Goal: Task Accomplishment & Management: Complete application form

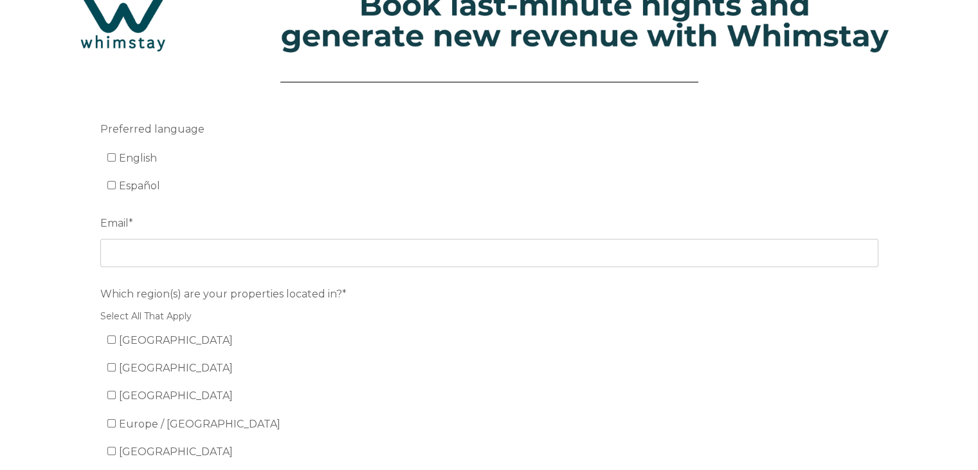
scroll to position [46, 0]
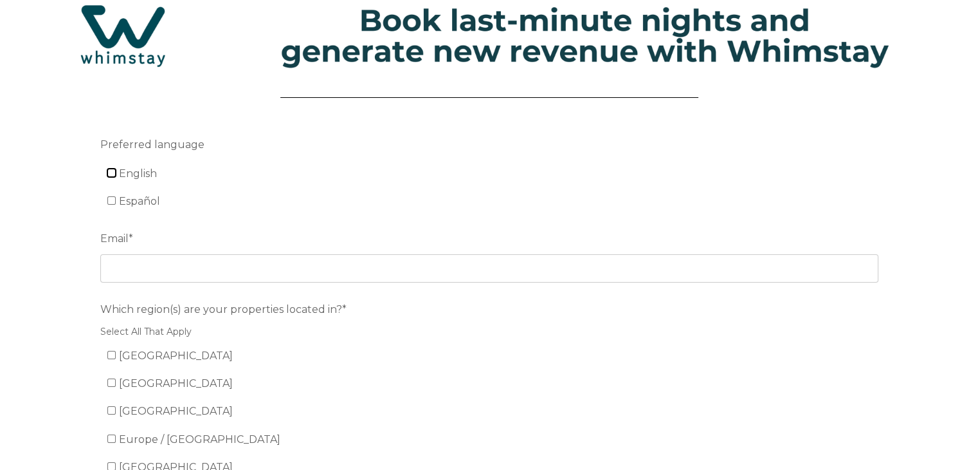
click at [113, 173] on input "English" at bounding box center [111, 173] width 8 height 8
checkbox input "true"
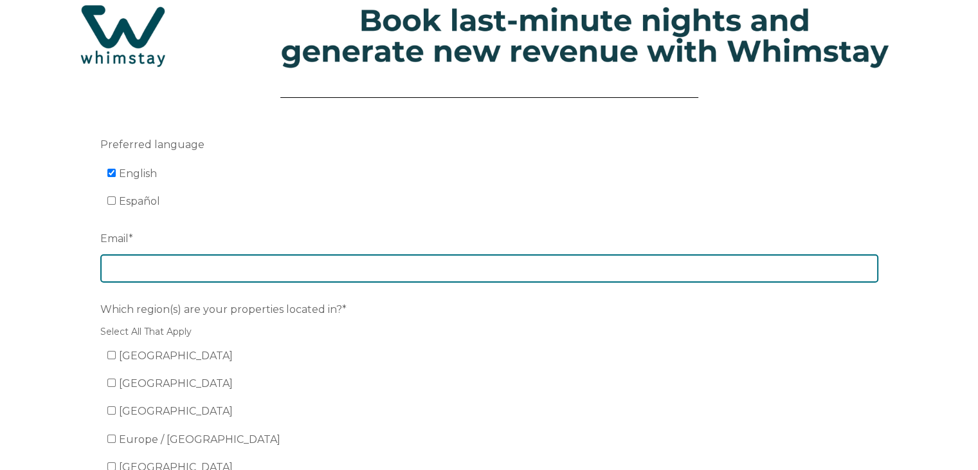
click at [117, 262] on input "Email *" at bounding box center [489, 268] width 778 height 28
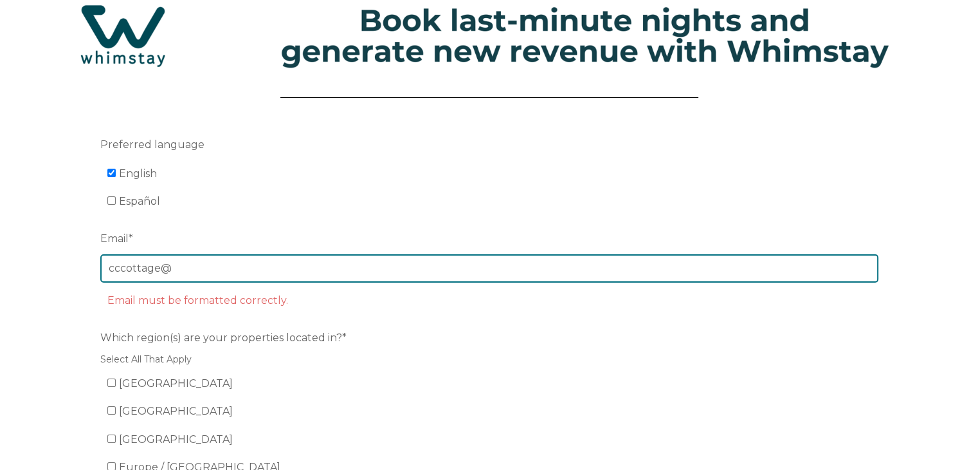
type input "[EMAIL_ADDRESS][DOMAIN_NAME]"
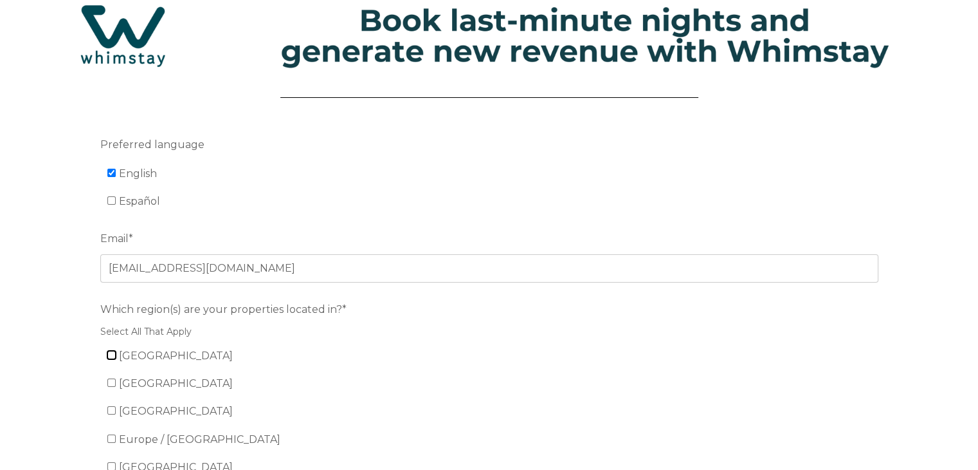
click at [110, 352] on input "[GEOGRAPHIC_DATA]" at bounding box center [111, 355] width 8 height 8
checkbox input "true"
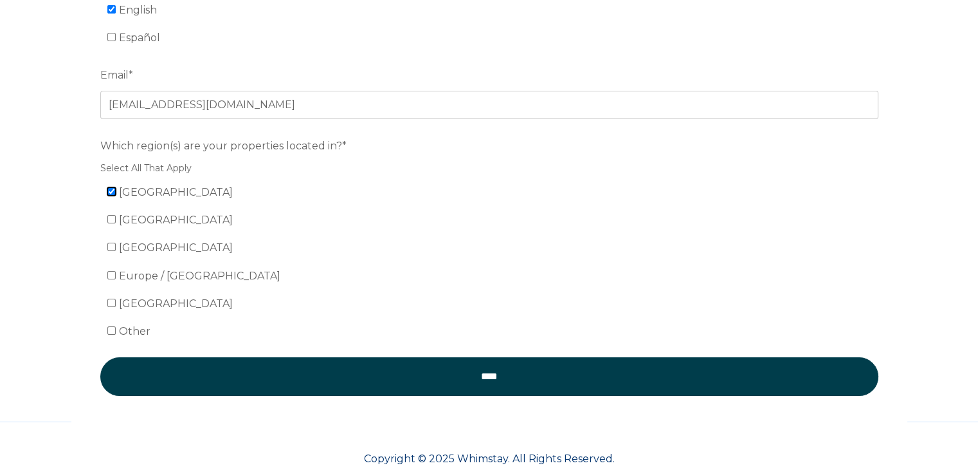
scroll to position [237, 0]
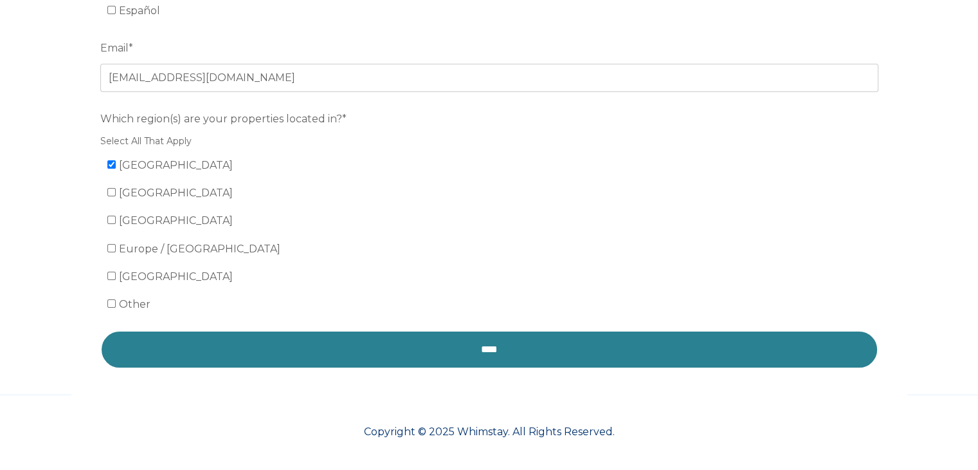
click at [522, 346] on input "****" at bounding box center [489, 349] width 778 height 39
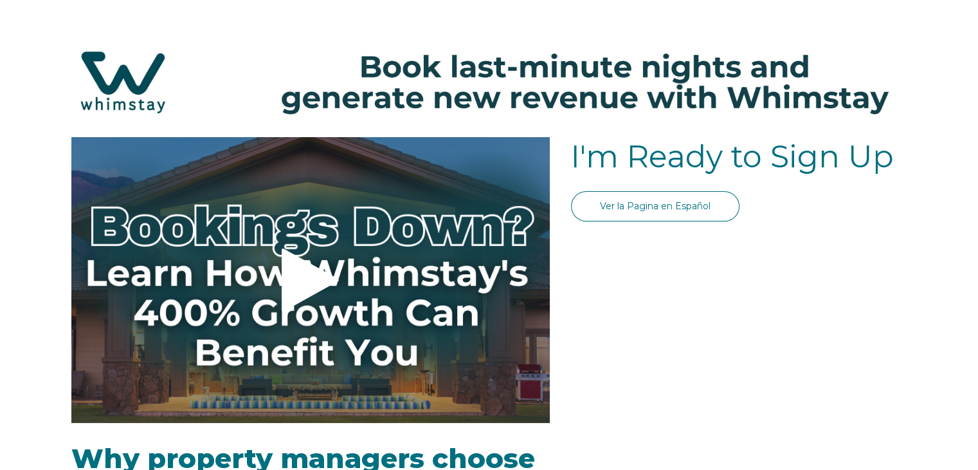
select select "US"
select select "Standard"
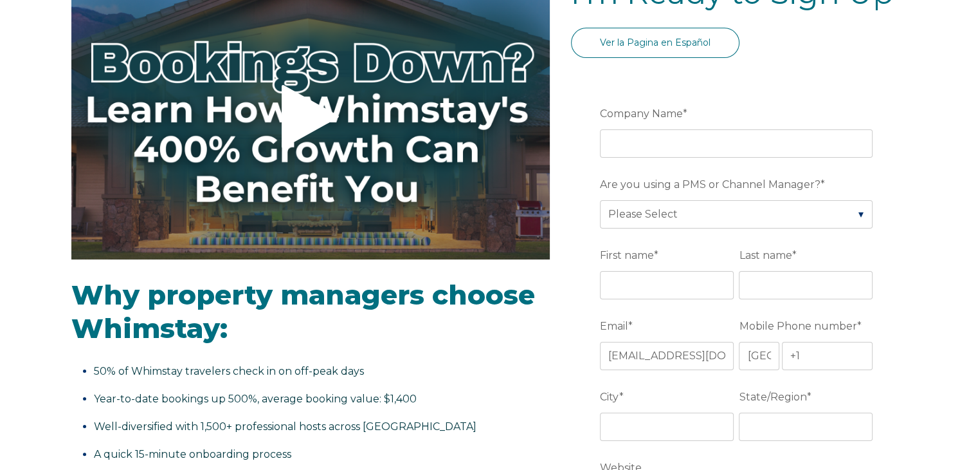
drag, startPoint x: 985, startPoint y: 61, endPoint x: 983, endPoint y: 119, distance: 57.9
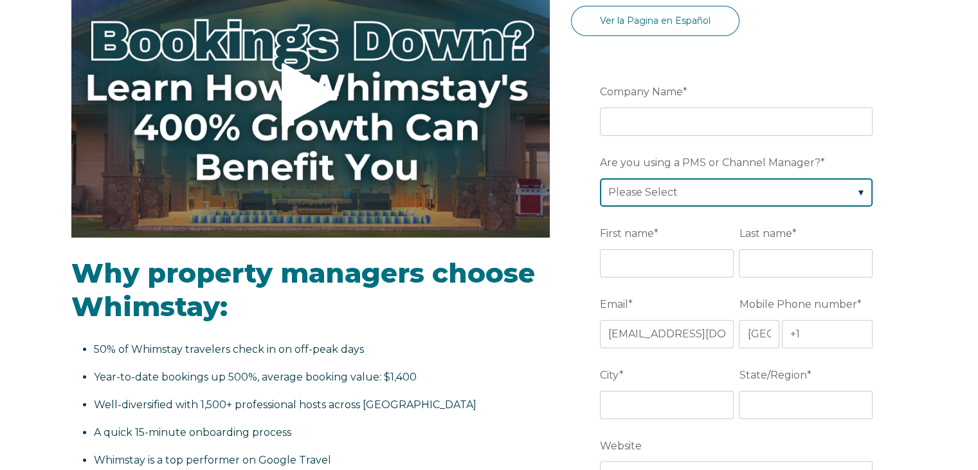
click at [859, 190] on select "Please Select Barefoot BookingPal Boost Brightside CiiRUS Escapia Guesty Hostaw…" at bounding box center [736, 192] width 273 height 28
select select "Airbnb"
click at [600, 178] on select "Please Select Barefoot BookingPal Boost Brightside CiiRUS Escapia Guesty Hostaw…" at bounding box center [736, 192] width 273 height 28
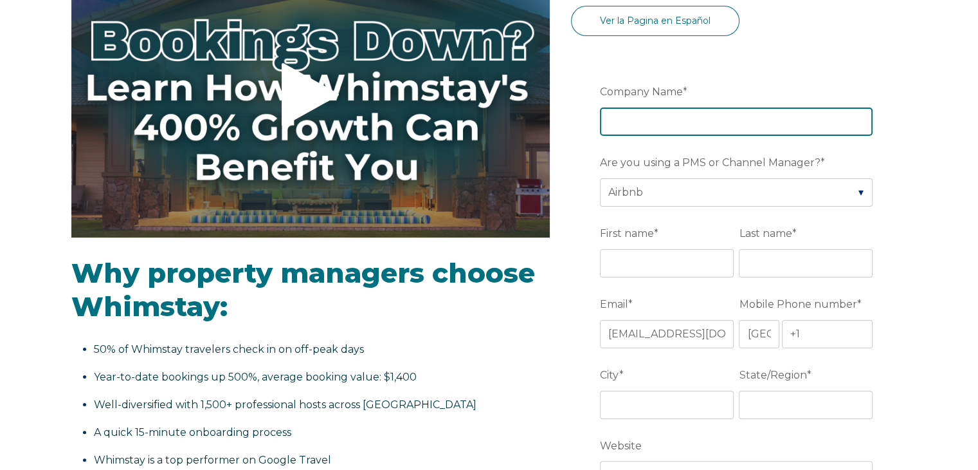
click at [655, 116] on input "Company Name *" at bounding box center [736, 121] width 273 height 28
type input "Fredericksburg Guest House Reservations"
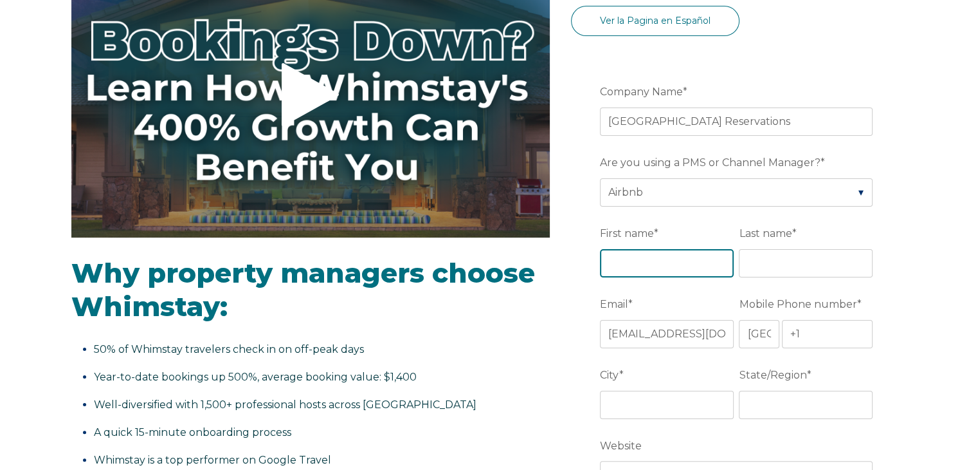
click at [623, 256] on input "First name *" at bounding box center [667, 263] width 134 height 28
type input "LINDSAY"
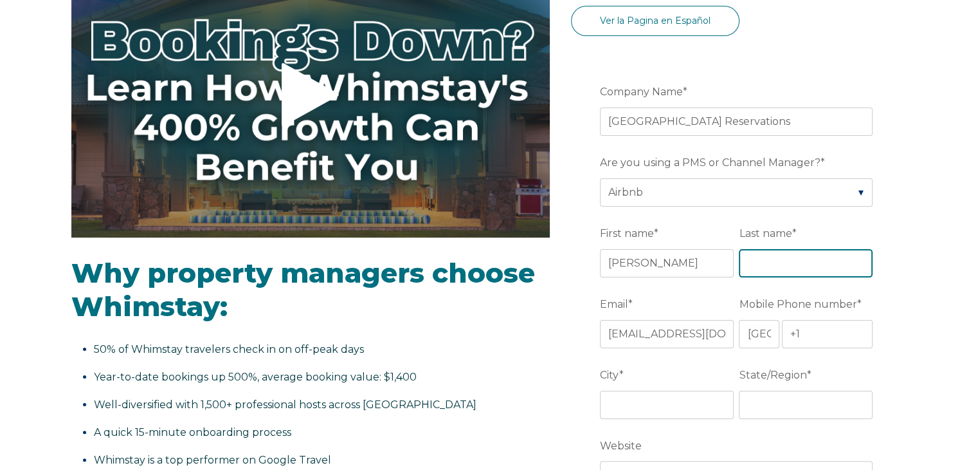
type input "CRENWELGE"
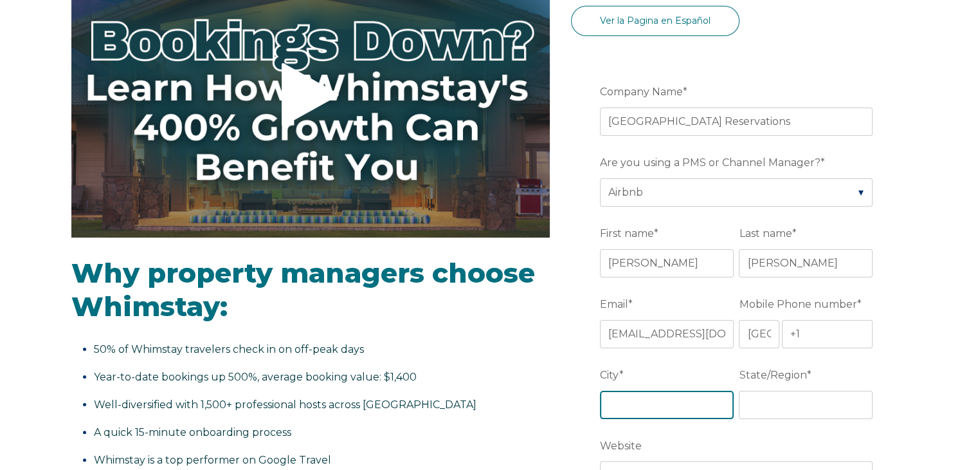
type input "Fredericksburg"
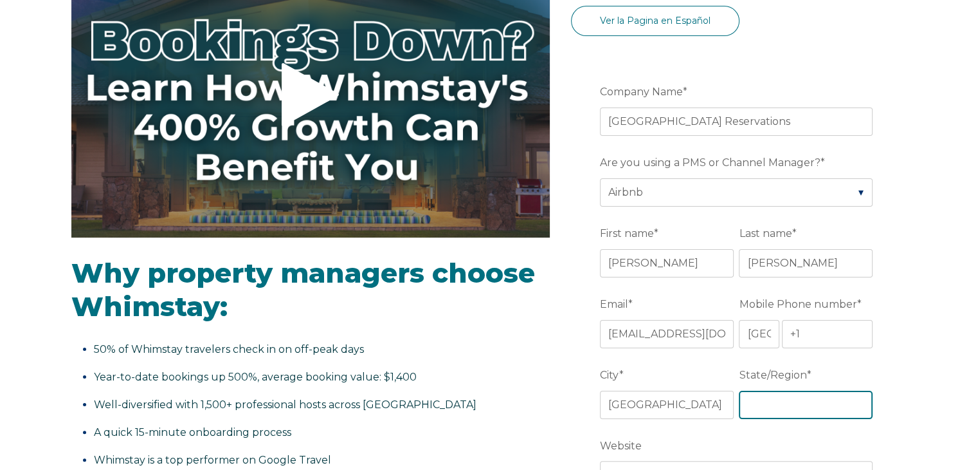
type input "Texas"
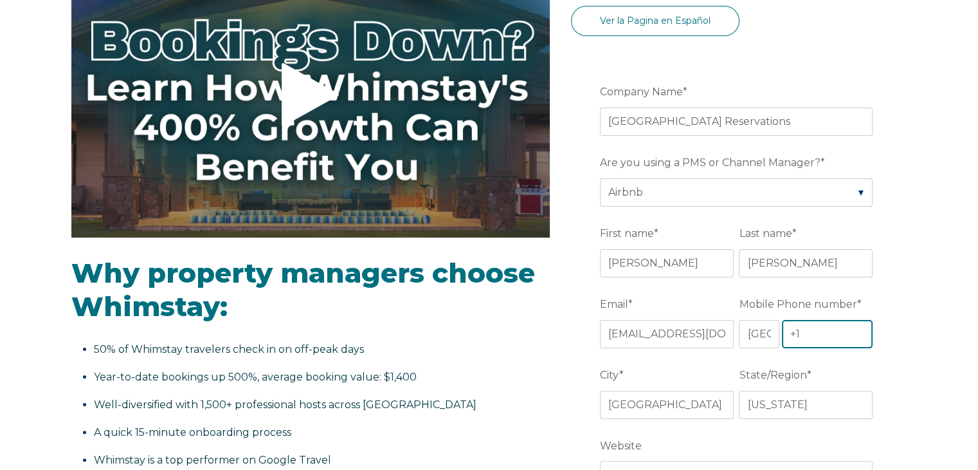
click at [816, 330] on input "+1" at bounding box center [827, 334] width 91 height 28
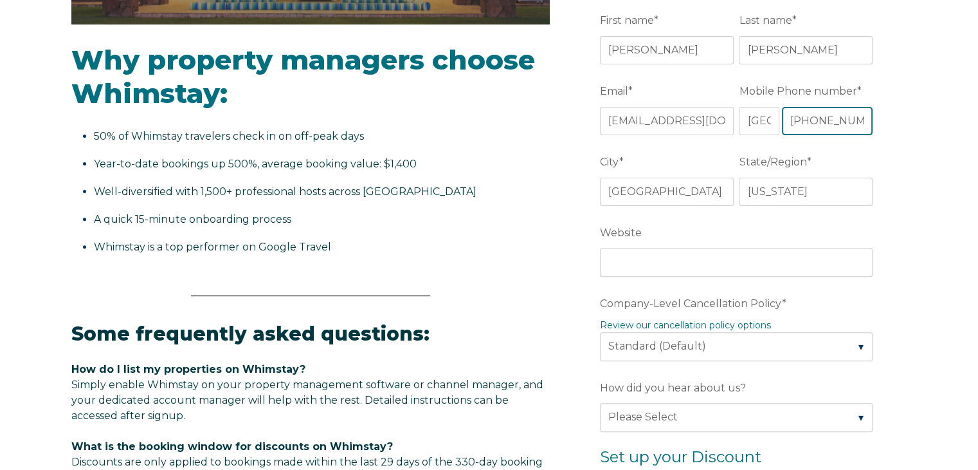
scroll to position [400, 0]
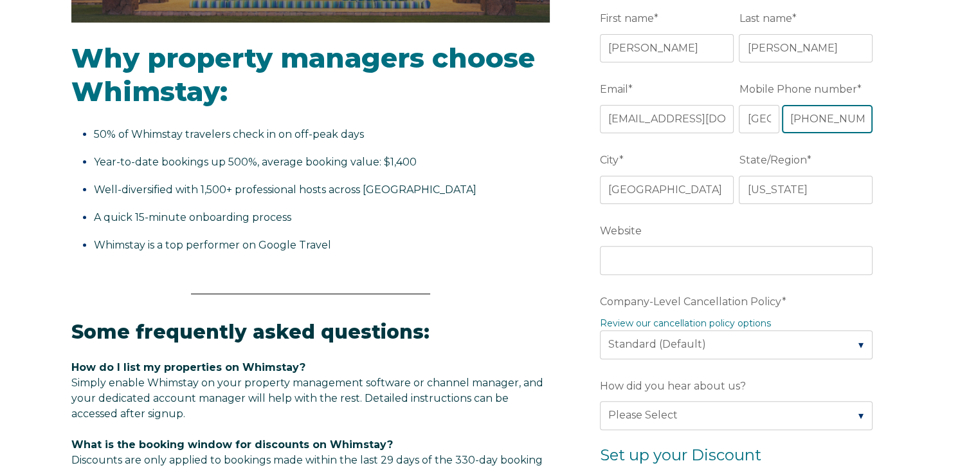
type input "+1 8306448017"
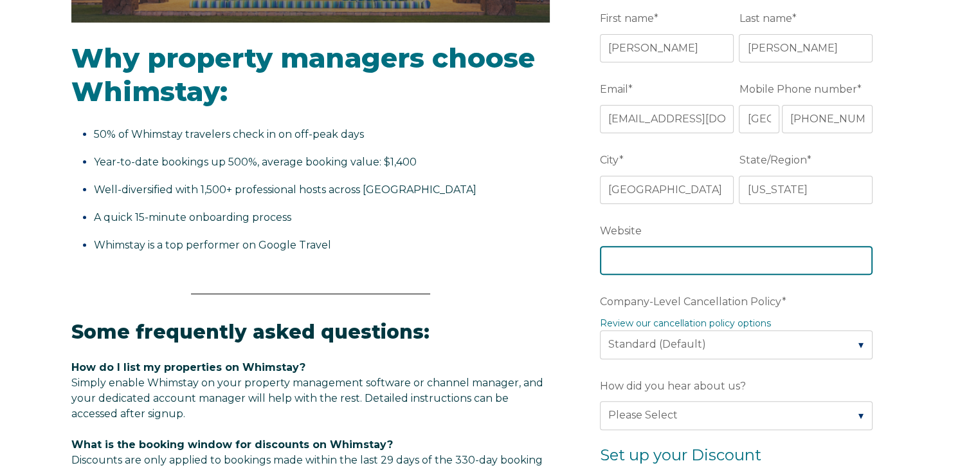
click at [731, 251] on input "Website" at bounding box center [736, 260] width 273 height 28
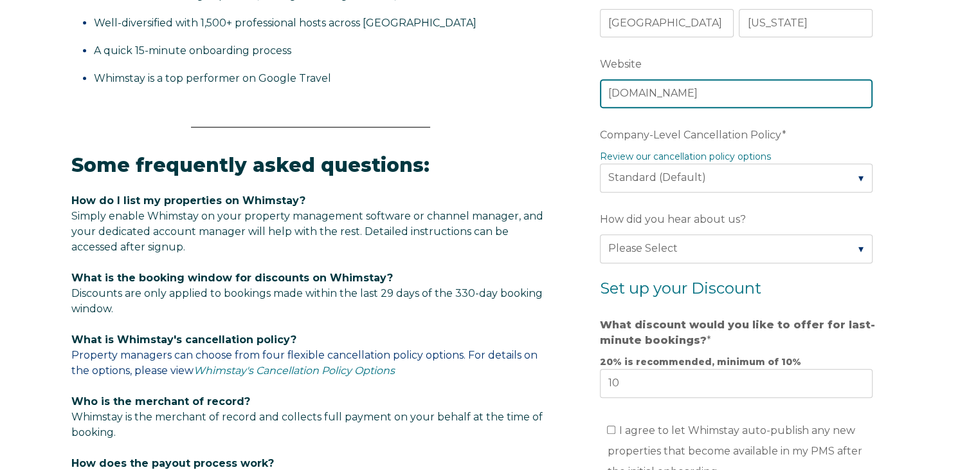
scroll to position [574, 0]
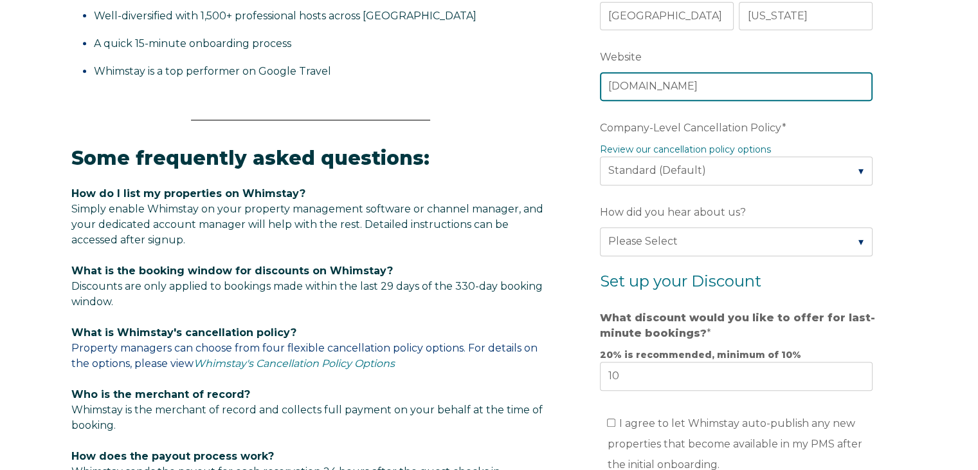
type input "www.FredericksburgGuestHouseReservations.com"
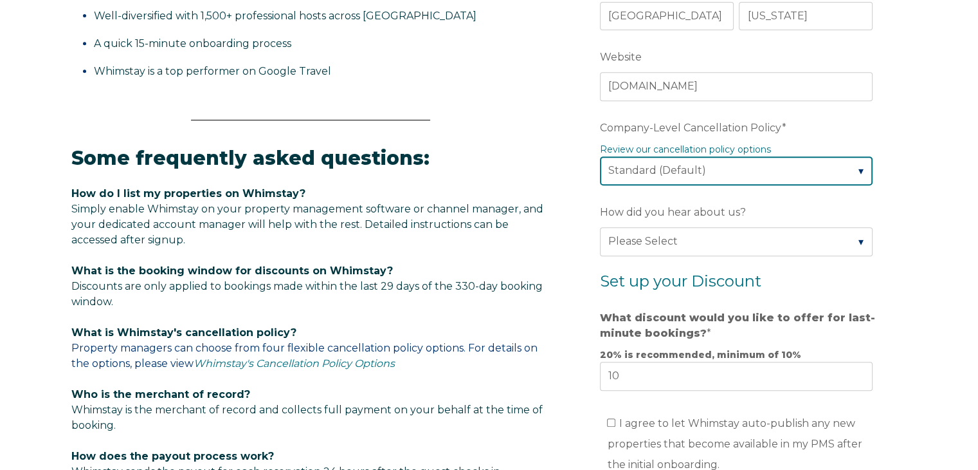
click at [858, 169] on select "Please Select Partial Standard (Default) Moderate Strict" at bounding box center [736, 170] width 273 height 28
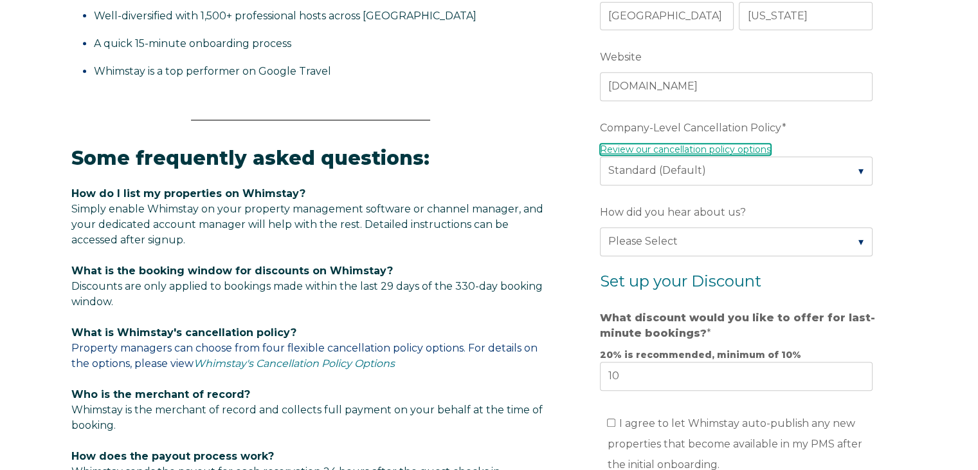
click at [747, 149] on link "Review our cancellation policy options" at bounding box center [685, 149] width 171 height 12
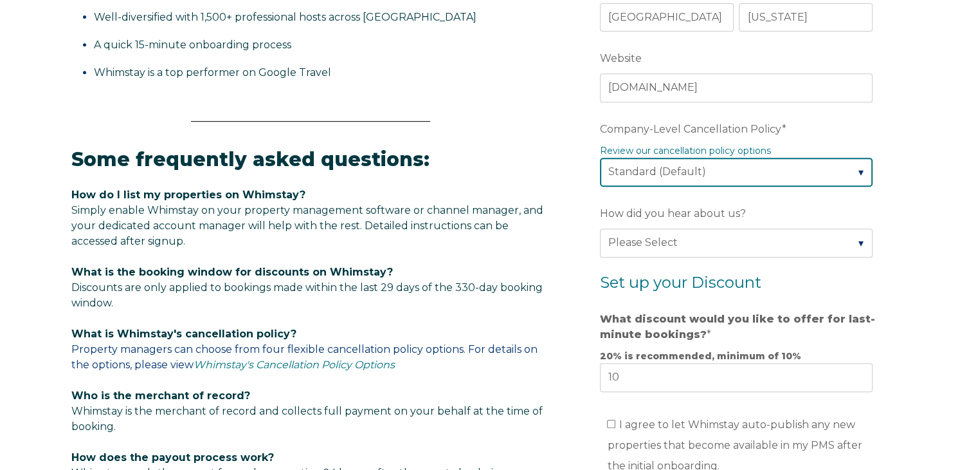
click at [790, 172] on select "Please Select Partial Standard (Default) Moderate Strict" at bounding box center [736, 172] width 273 height 28
select select "Moderate"
click at [600, 158] on select "Please Select Partial Standard (Default) Moderate Strict" at bounding box center [736, 172] width 273 height 28
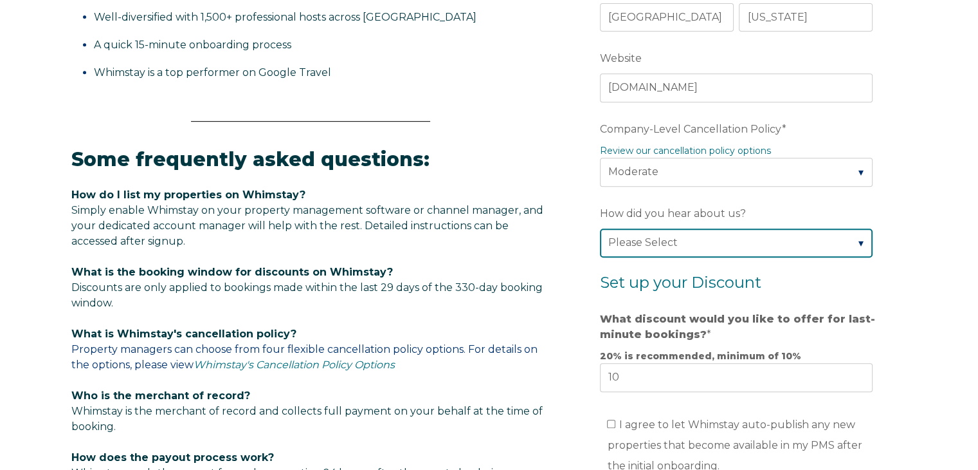
click at [718, 240] on select "Please Select Found Whimstay through a Google search Direct outreach from a Whi…" at bounding box center [736, 242] width 273 height 28
select select "Whimstay Sales"
click at [600, 228] on select "Please Select Found Whimstay through a Google search Direct outreach from a Whi…" at bounding box center [736, 242] width 273 height 28
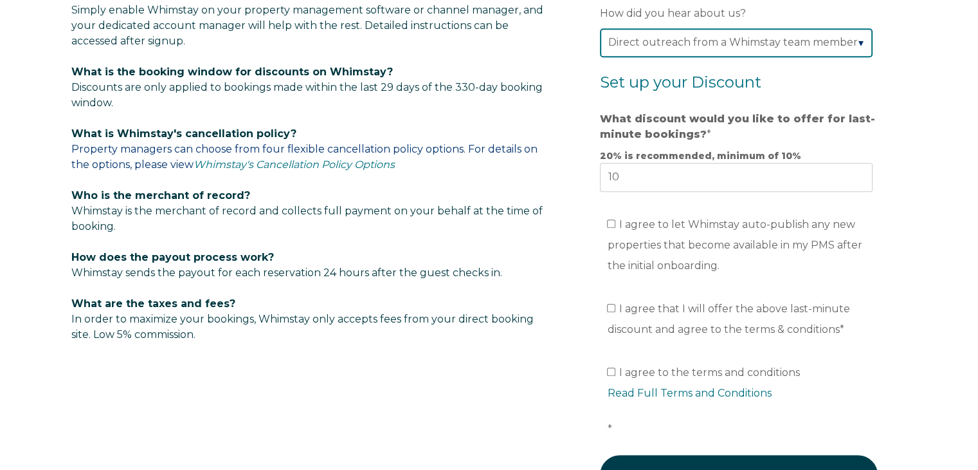
scroll to position [776, 0]
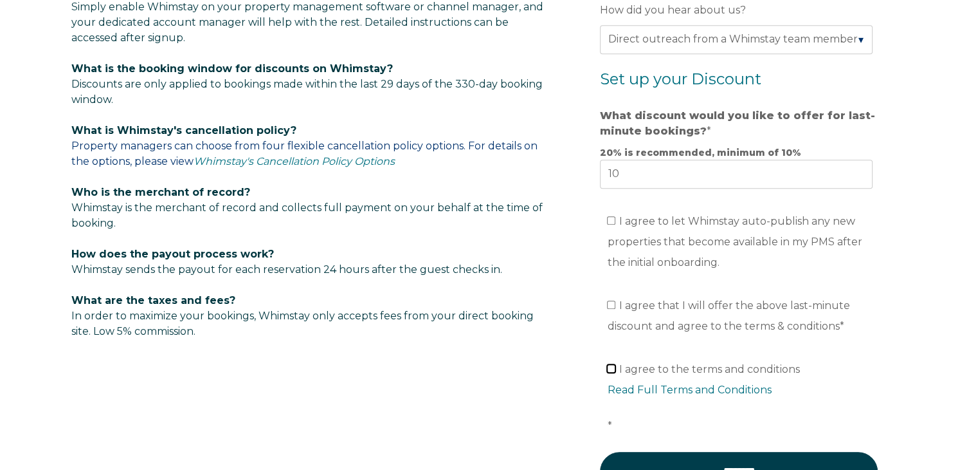
click at [611, 365] on input "I agree to the terms and conditions Read Full Terms and Conditions *" at bounding box center [611, 368] width 8 height 8
checkbox input "true"
click at [610, 300] on input "I agree that I will offer the above last-minute discount and agree to the terms…" at bounding box center [611, 304] width 8 height 8
checkbox input "true"
click at [612, 217] on input "I agree to let Whimstay auto-publish any new properties that become available i…" at bounding box center [611, 220] width 8 height 8
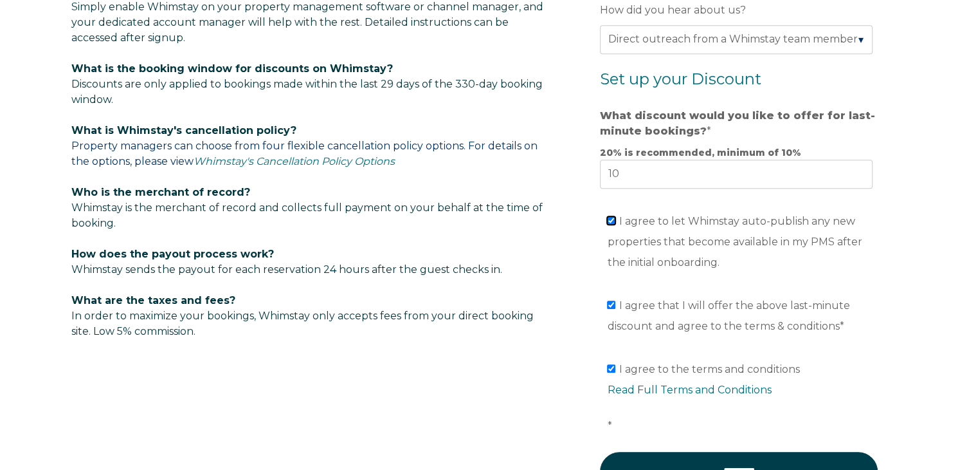
checkbox input "true"
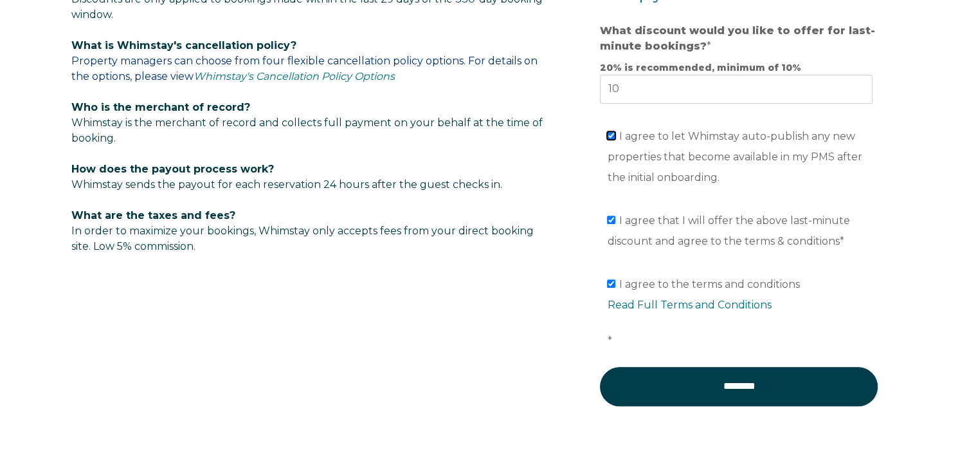
scroll to position [897, 0]
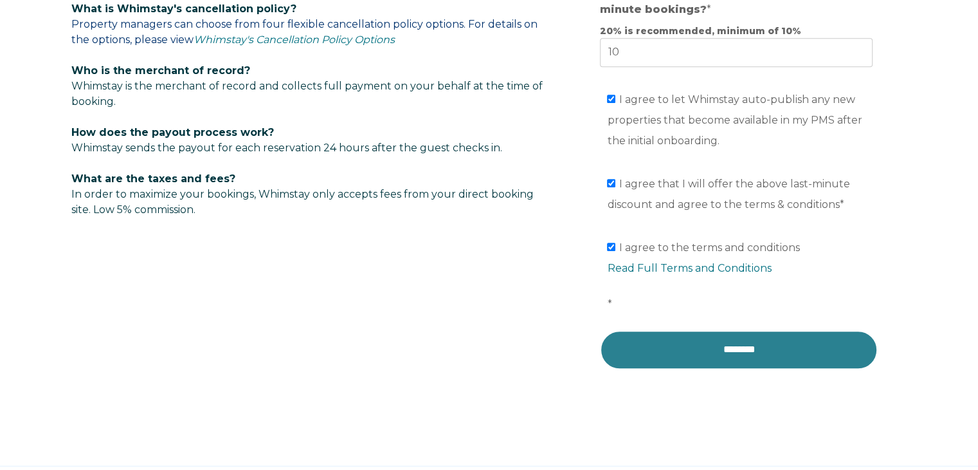
click at [744, 345] on input "********" at bounding box center [739, 349] width 278 height 39
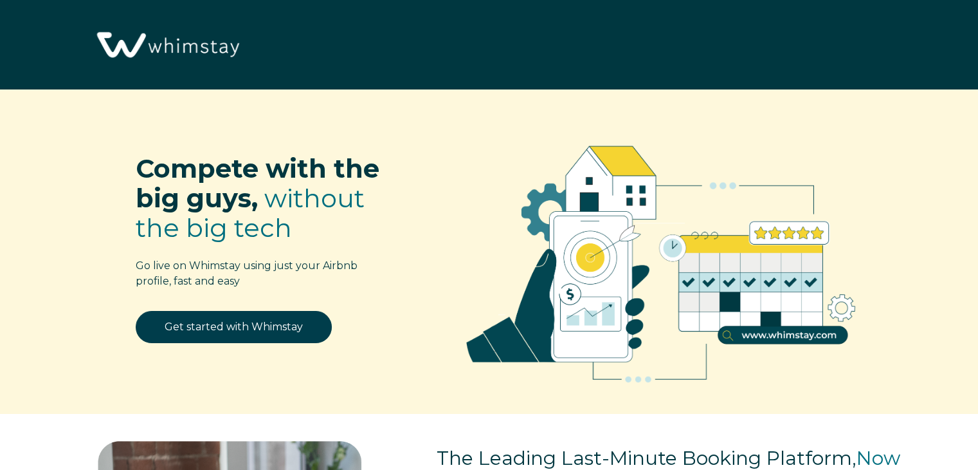
scroll to position [1590, 0]
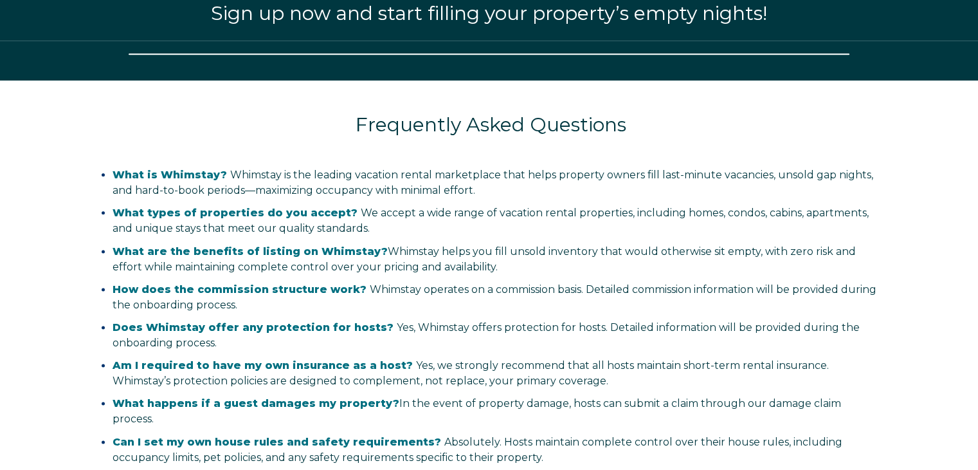
select select "US"
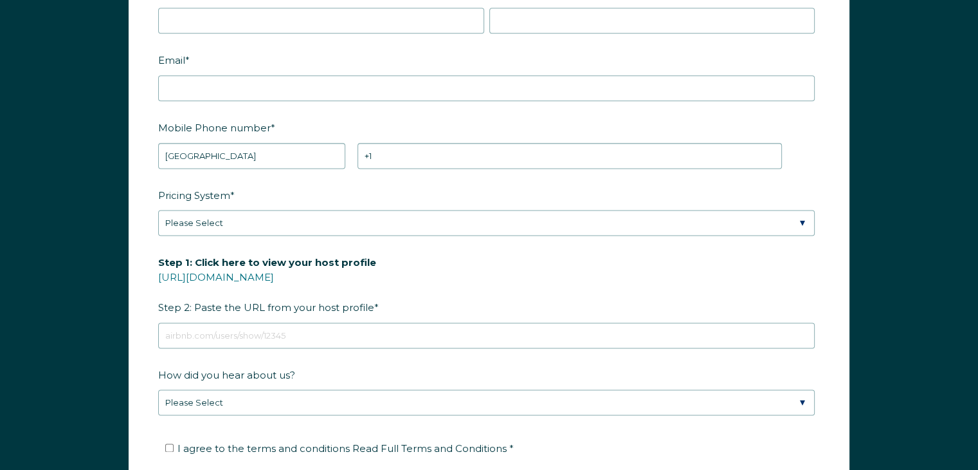
scroll to position [1688, 0]
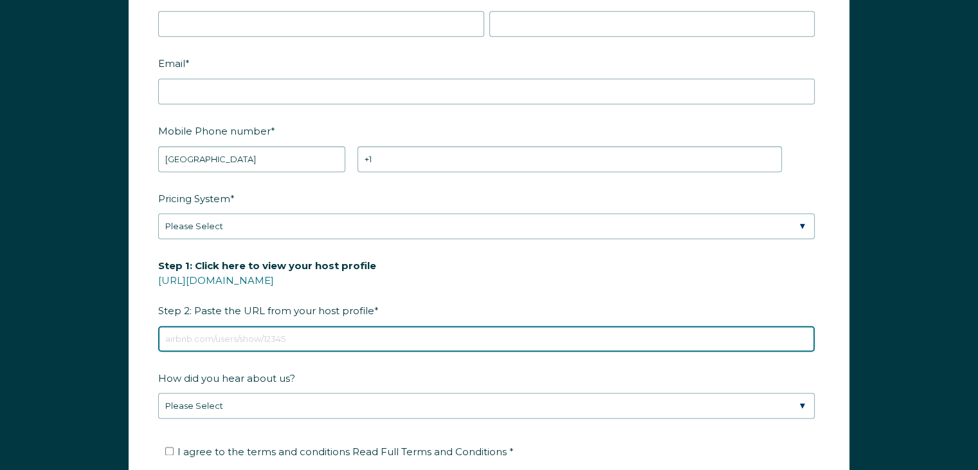
click at [244, 335] on input "Step 1: Click here to view your host profile https://www.airbnb.com/users/show/…" at bounding box center [486, 338] width 657 height 26
paste input "Custom link https://airbnb.com/h/crenwelges-creekside-cottage-on-the-creek-fred…"
click at [217, 336] on input "Custom link https://airbnb.com/h/crenwelges-creekside-cottage-on-the-creek-fred…" at bounding box center [486, 338] width 657 height 26
type input "https://airbnb.com/h/crenwelges-creekside-cottage-on-the-creek-fredericksburg-t…"
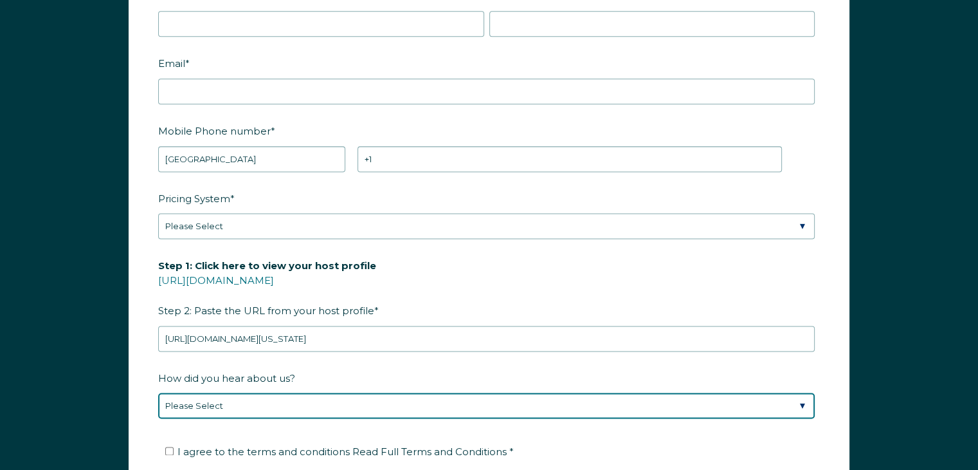
click at [229, 400] on select "Please Select Found Whimstay through a Google search Direct outreach from a Whi…" at bounding box center [486, 405] width 657 height 26
select select "Whimstay Sales"
click at [158, 392] on select "Please Select Found Whimstay through a Google search Direct outreach from a Whi…" at bounding box center [486, 405] width 657 height 26
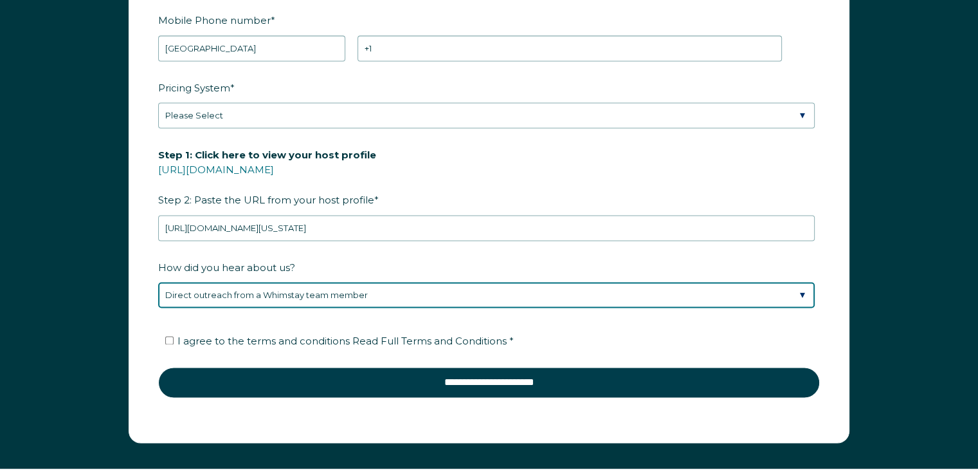
scroll to position [1827, 0]
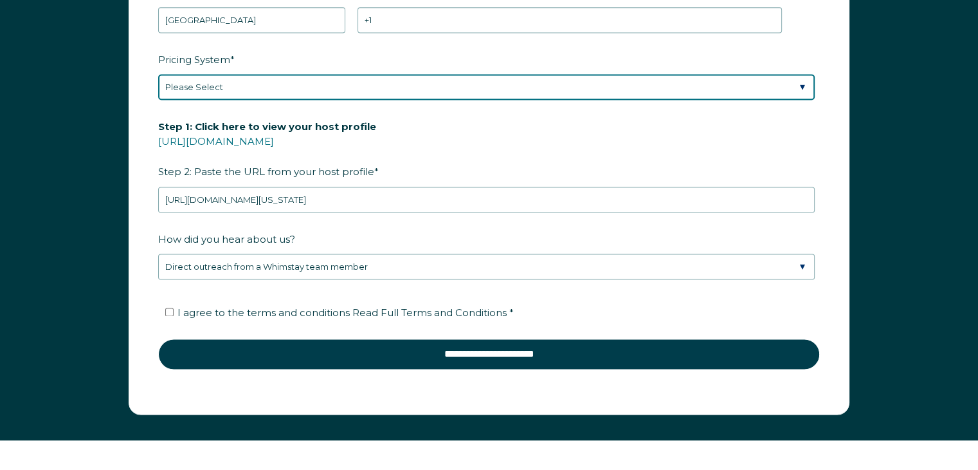
click at [798, 81] on select "Please Select Manual Airbnb Smart Pricing PriceLabs Wheelhouse Beyond Pricing 3…" at bounding box center [486, 87] width 657 height 26
select select "Manual"
click at [158, 74] on select "Please Select Manual Airbnb Smart Pricing PriceLabs Wheelhouse Beyond Pricing 3…" at bounding box center [486, 87] width 657 height 26
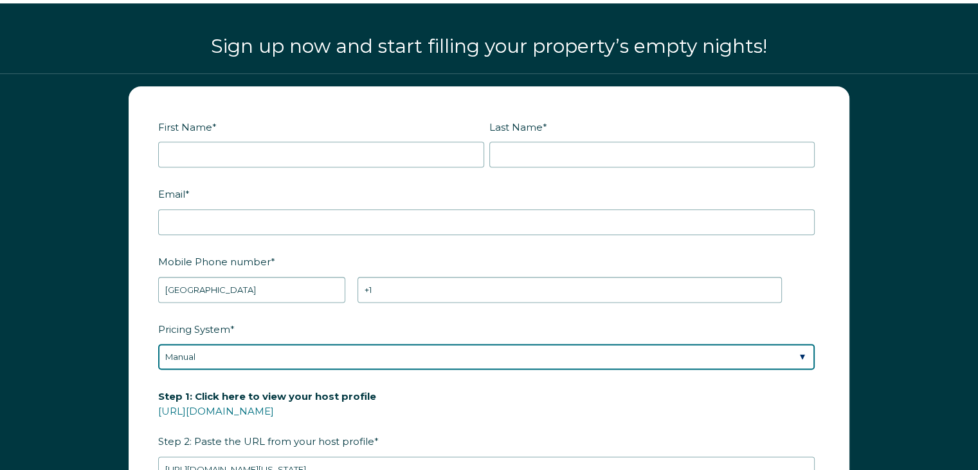
scroll to position [1551, 0]
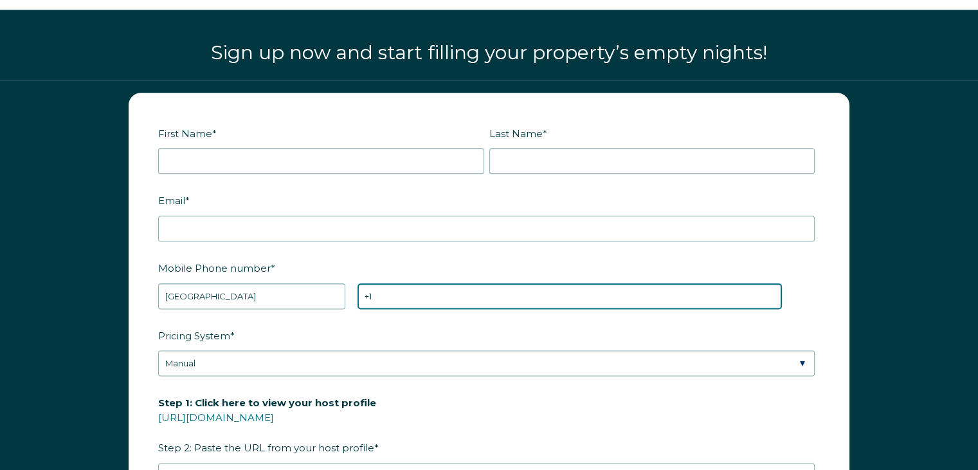
click at [477, 300] on input "+1" at bounding box center [570, 296] width 425 height 26
type input "+1 8306448017"
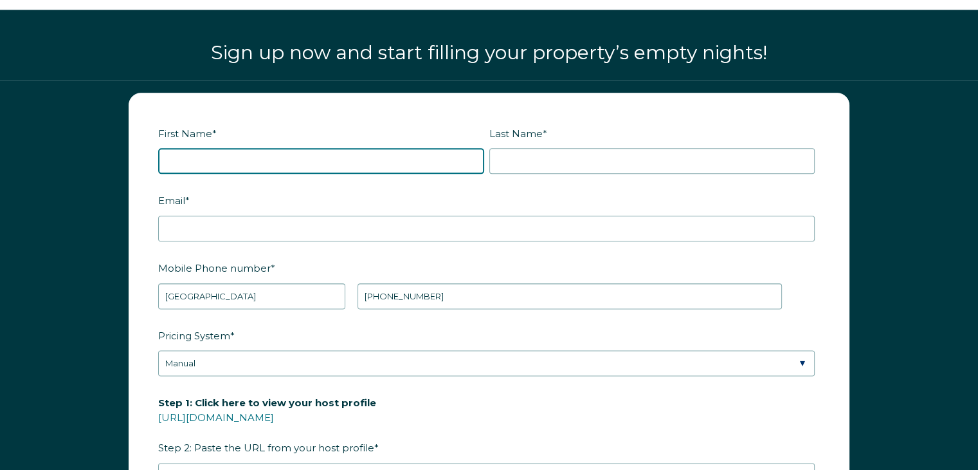
click at [279, 156] on input "First Name *" at bounding box center [321, 161] width 326 height 26
type input "LINDSAY"
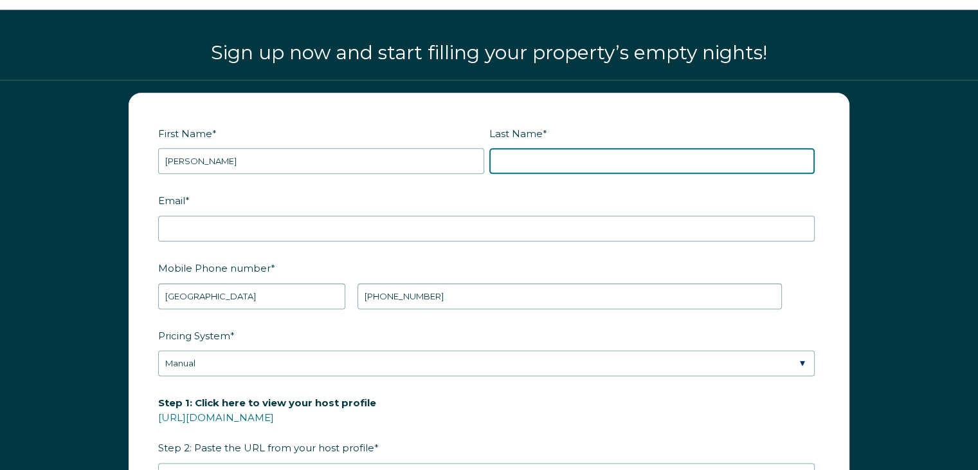
type input "CRENWELGE"
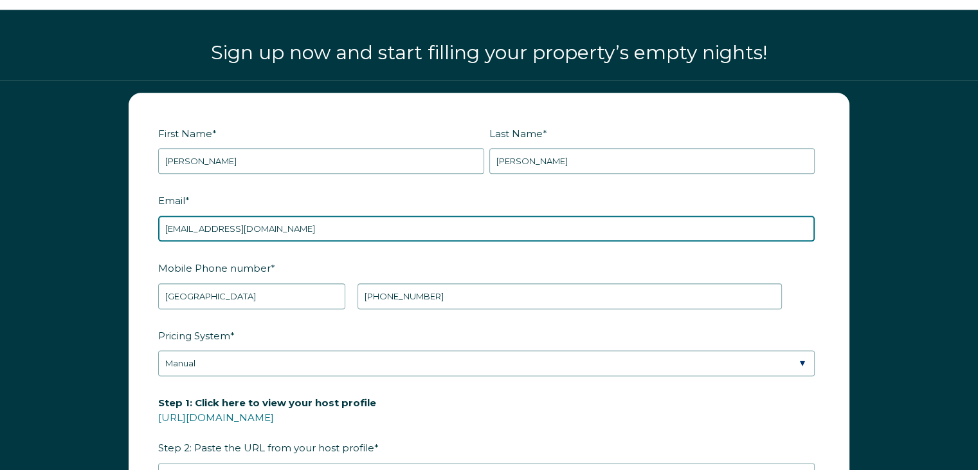
click at [307, 230] on input "lindsaycrenwelge@gmail.com" at bounding box center [486, 228] width 657 height 26
type input "l"
type input "[EMAIL_ADDRESS][DOMAIN_NAME]"
